Goal: Task Accomplishment & Management: Use online tool/utility

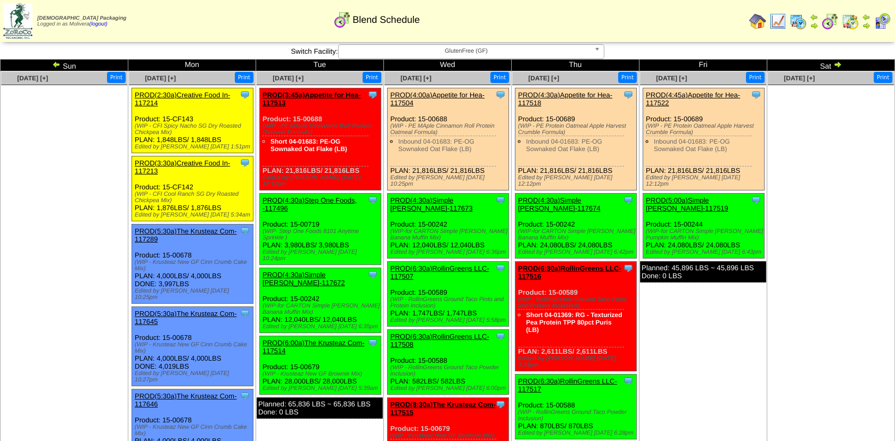
click at [804, 19] on img at bounding box center [798, 21] width 17 height 17
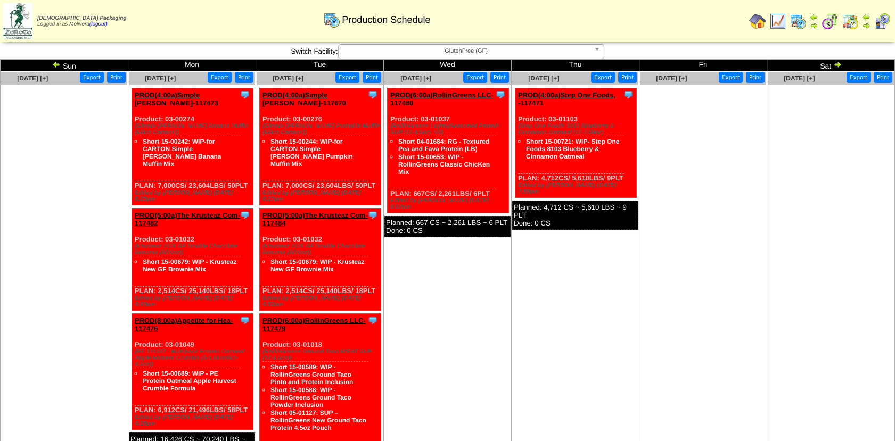
click at [55, 63] on img at bounding box center [56, 64] width 9 height 9
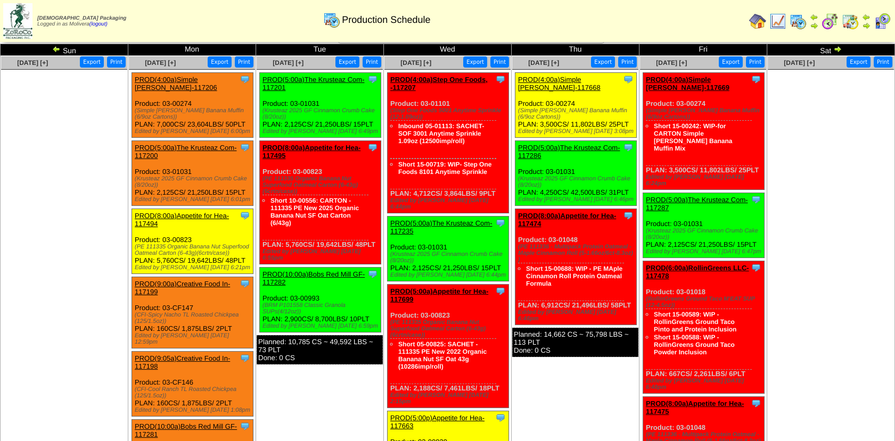
scroll to position [4, 0]
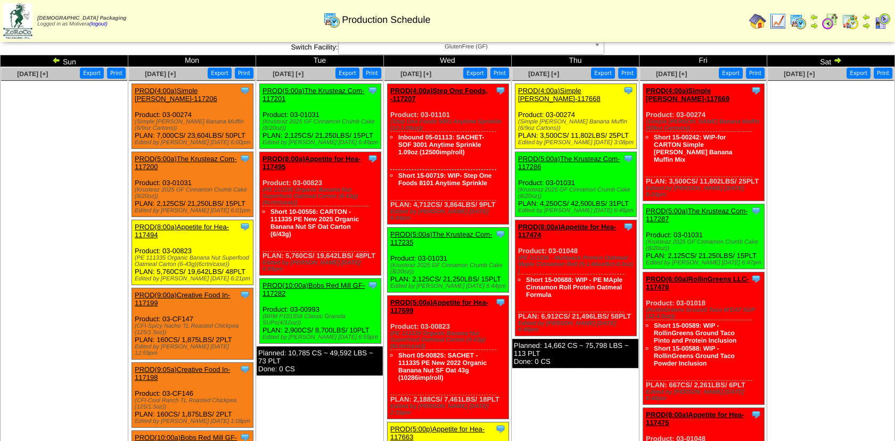
click at [780, 26] on img at bounding box center [777, 21] width 17 height 17
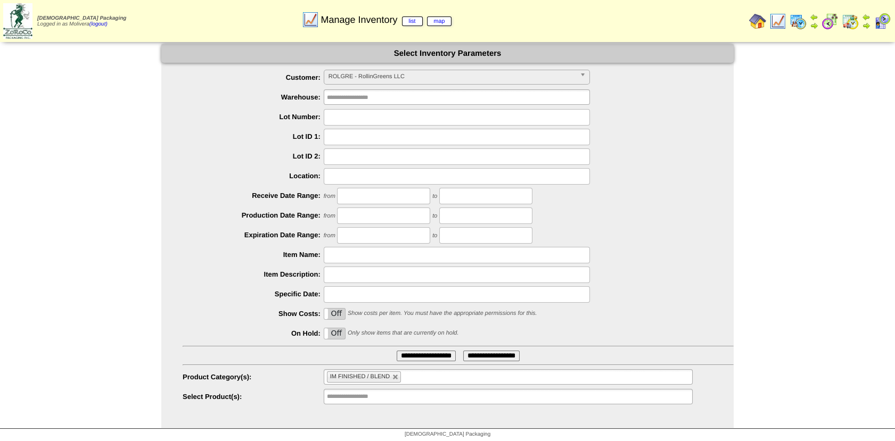
click at [420, 75] on span "ROLGRE - RollinGreens LLC" at bounding box center [452, 76] width 247 height 13
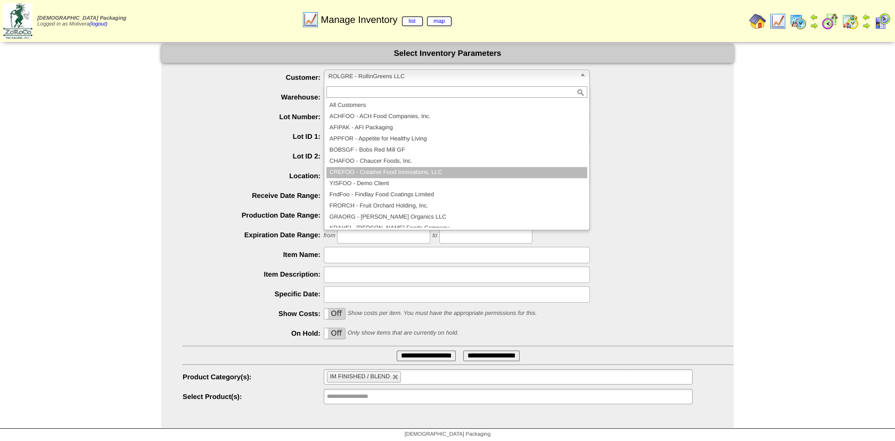
click at [396, 171] on li "CREFOO - Creative Food Innovations, LLC" at bounding box center [456, 172] width 261 height 11
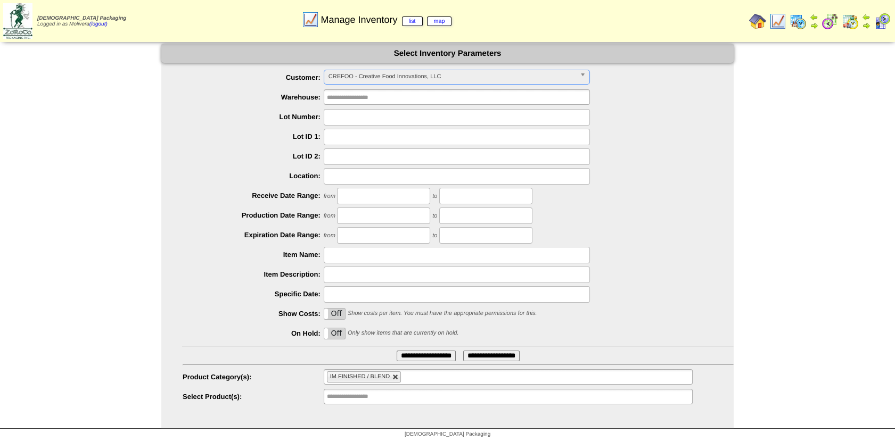
click at [392, 376] on link at bounding box center [395, 377] width 6 height 6
type input "**********"
click at [392, 376] on input "text" at bounding box center [361, 377] width 68 height 13
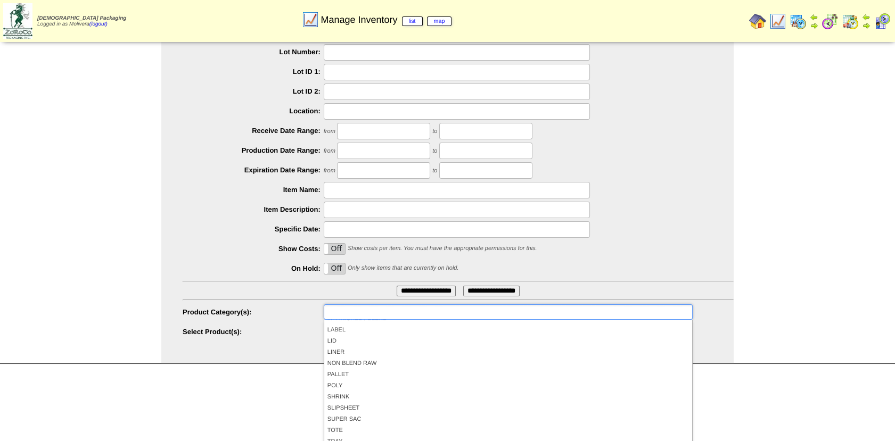
scroll to position [71, 0]
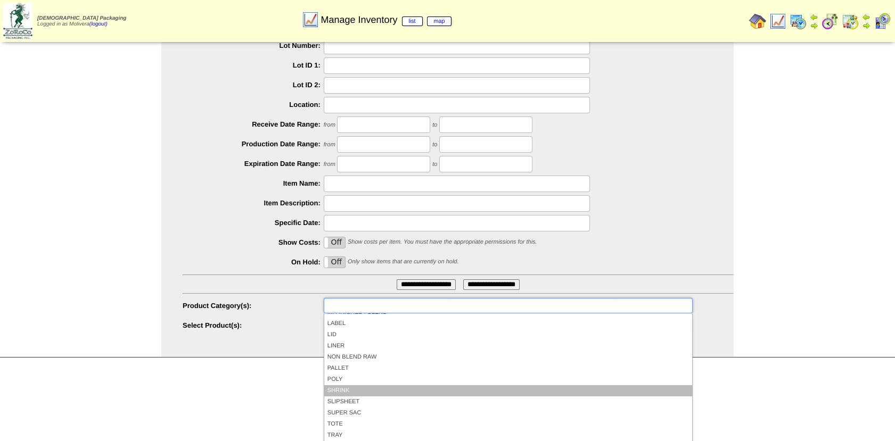
click at [358, 391] on li "SHRINK" at bounding box center [508, 391] width 368 height 11
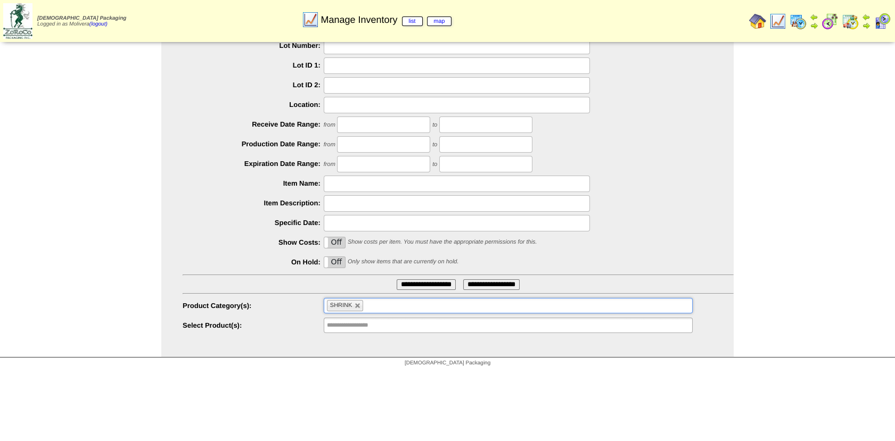
click at [397, 285] on input "**********" at bounding box center [426, 285] width 59 height 11
